Goal: Check status: Check status

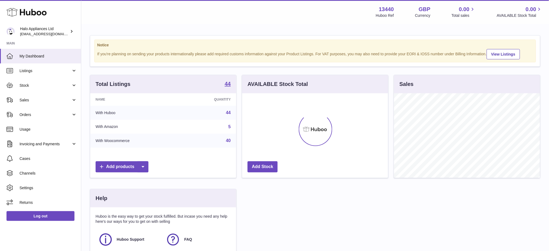
scroll to position [84, 146]
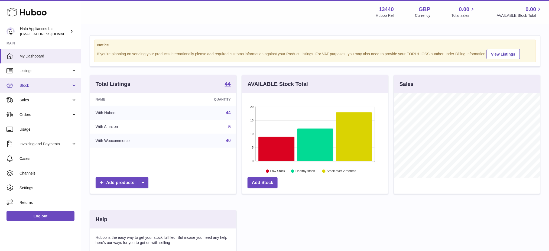
click at [24, 86] on span "Stock" at bounding box center [46, 85] width 52 height 5
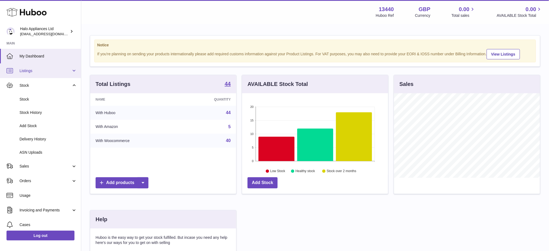
click at [27, 70] on span "Listings" at bounding box center [46, 70] width 52 height 5
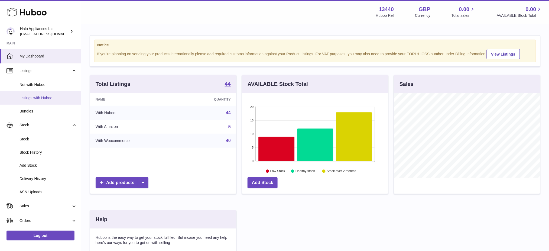
click at [36, 99] on span "Listings with Huboo" at bounding box center [48, 97] width 57 height 5
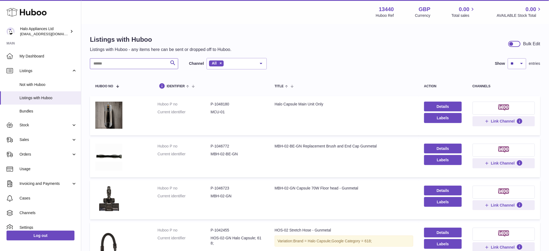
click at [102, 64] on input "text" at bounding box center [134, 63] width 88 height 11
paste input "**********"
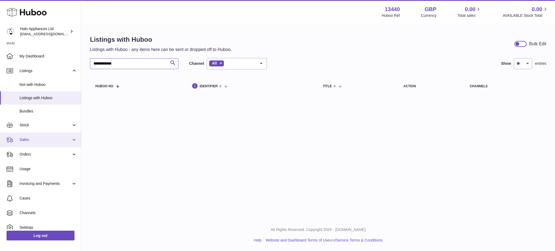
type input "**********"
click at [28, 140] on span "Sales" at bounding box center [46, 139] width 52 height 5
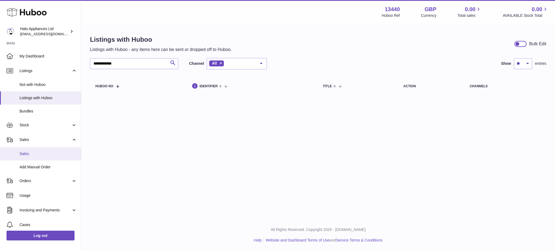
click at [31, 151] on span "Sales" at bounding box center [48, 153] width 57 height 5
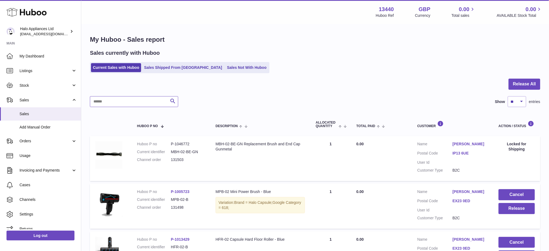
drag, startPoint x: 114, startPoint y: 103, endPoint x: 120, endPoint y: 102, distance: 6.0
click at [119, 103] on input "text" at bounding box center [134, 101] width 88 height 11
paste input "**********"
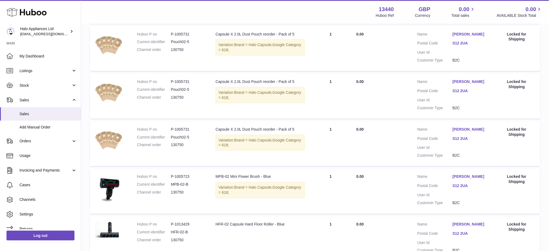
scroll to position [307, 0]
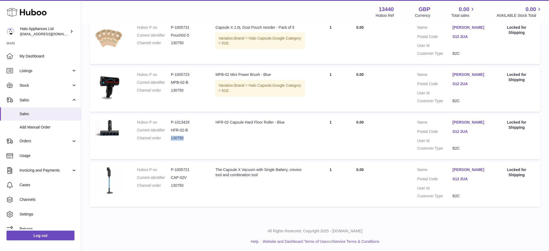
drag, startPoint x: 187, startPoint y: 138, endPoint x: 171, endPoint y: 139, distance: 15.7
click at [171, 139] on dd "130750" at bounding box center [188, 138] width 34 height 5
copy dd "130750"
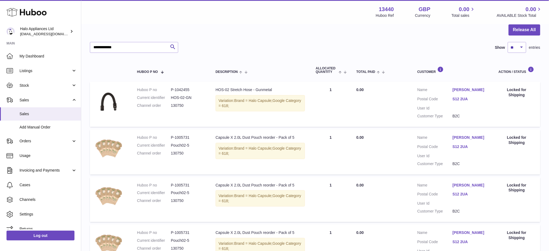
scroll to position [0, 0]
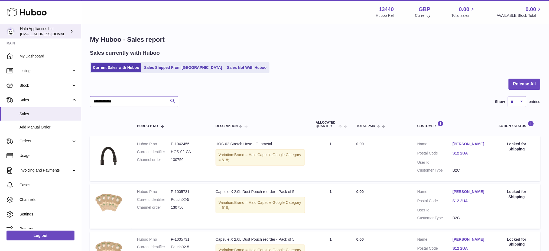
drag, startPoint x: 118, startPoint y: 106, endPoint x: 0, endPoint y: 36, distance: 137.5
paste input "text"
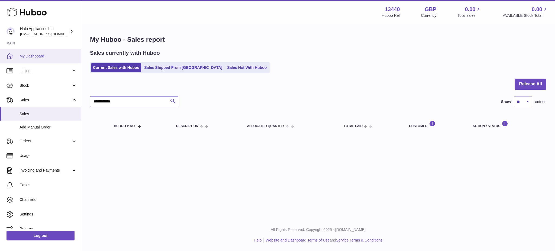
type input "**********"
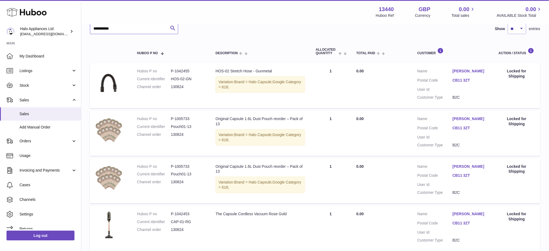
scroll to position [117, 0]
